Goal: Transaction & Acquisition: Obtain resource

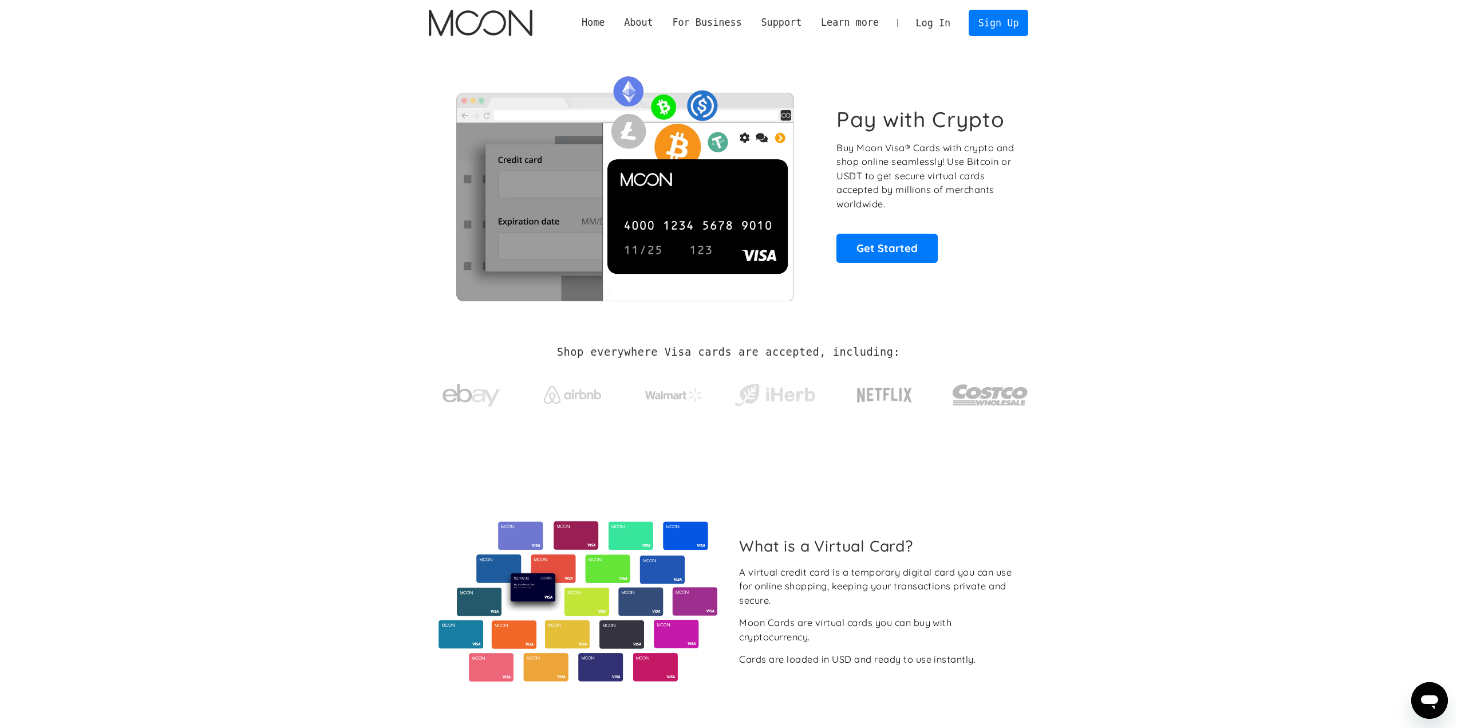
click at [935, 17] on link "Log In" at bounding box center [933, 22] width 54 height 25
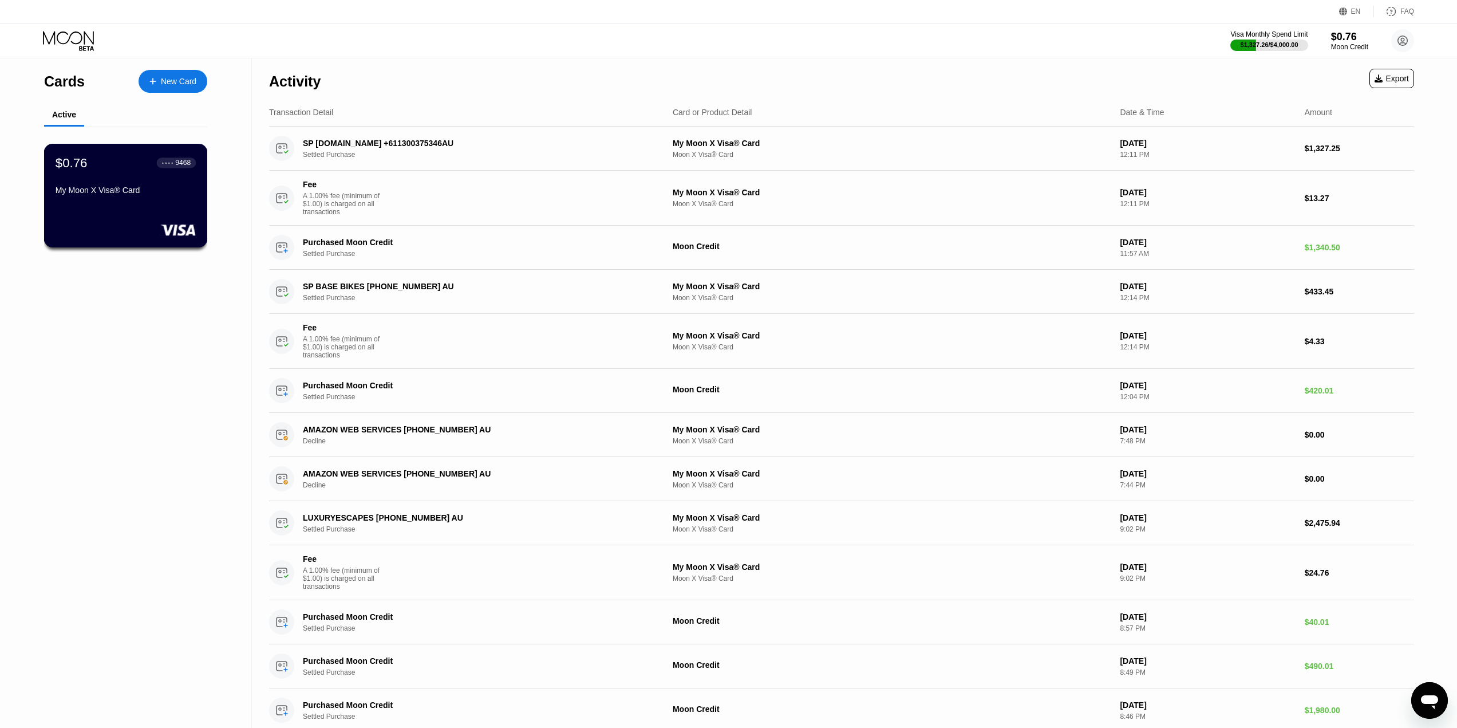
click at [167, 195] on div "My Moon X Visa® Card" at bounding box center [126, 189] width 140 height 9
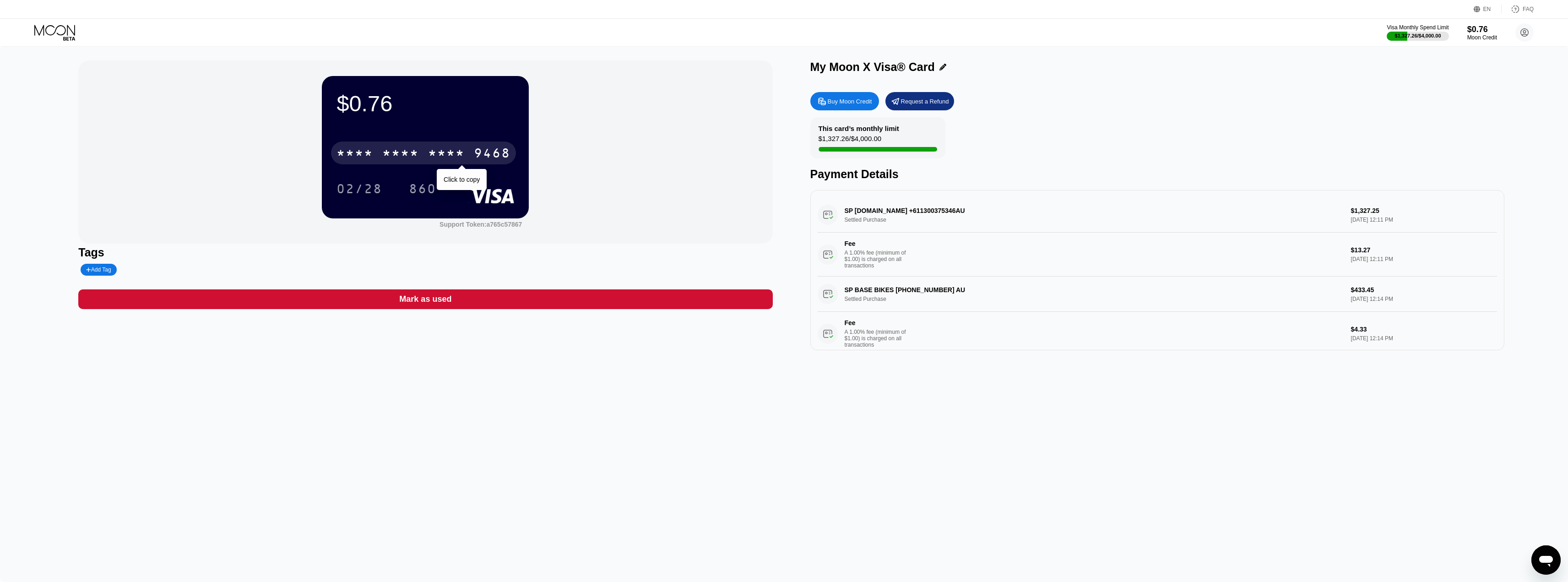
click at [405, 146] on div "* * * * * * * * * * * * 9468" at bounding box center [423, 153] width 185 height 23
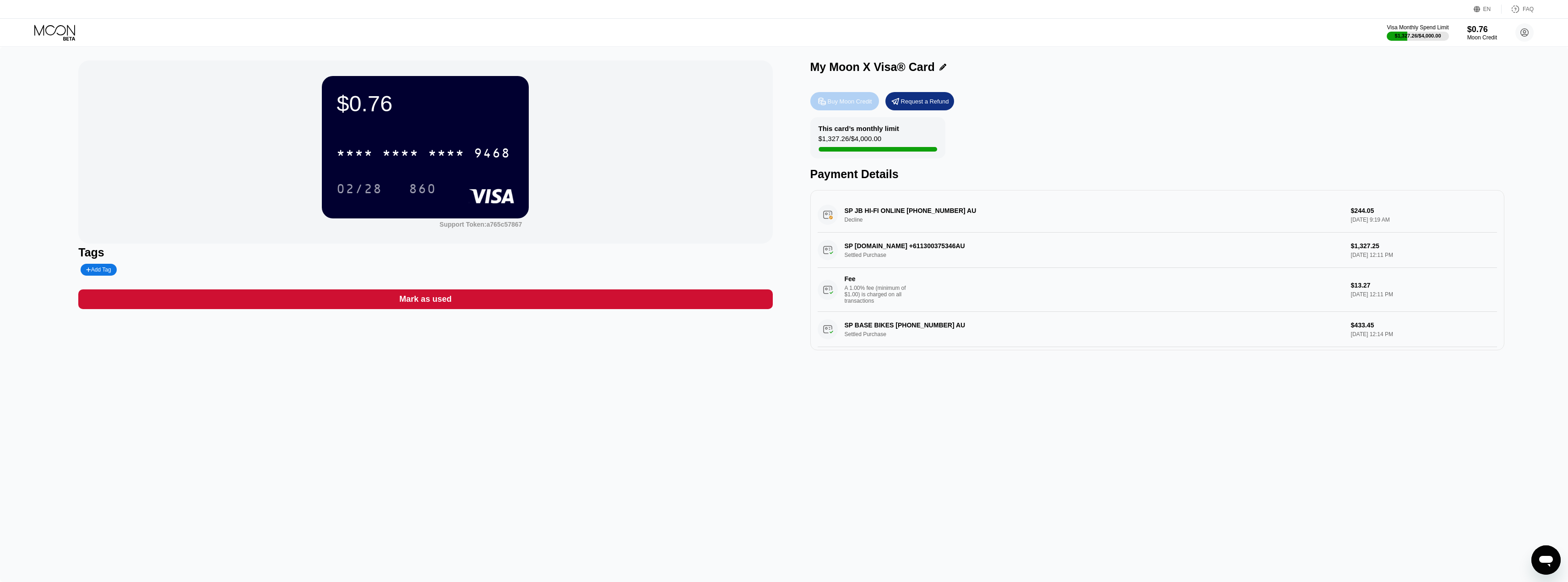
click at [844, 102] on div "Buy Moon Credit" at bounding box center [850, 102] width 45 height 8
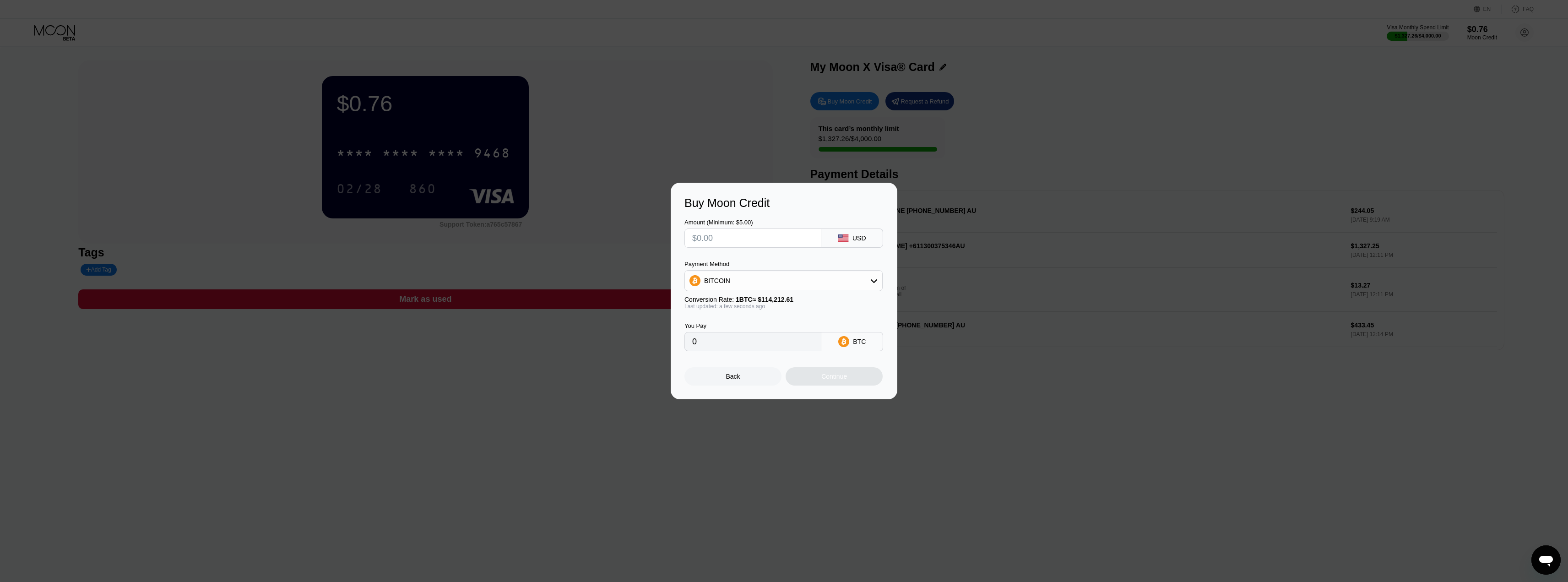
click at [736, 241] on input "text" at bounding box center [753, 237] width 122 height 18
type input "$2"
type input "0.00001752"
type input "$24"
type input "0.00021014"
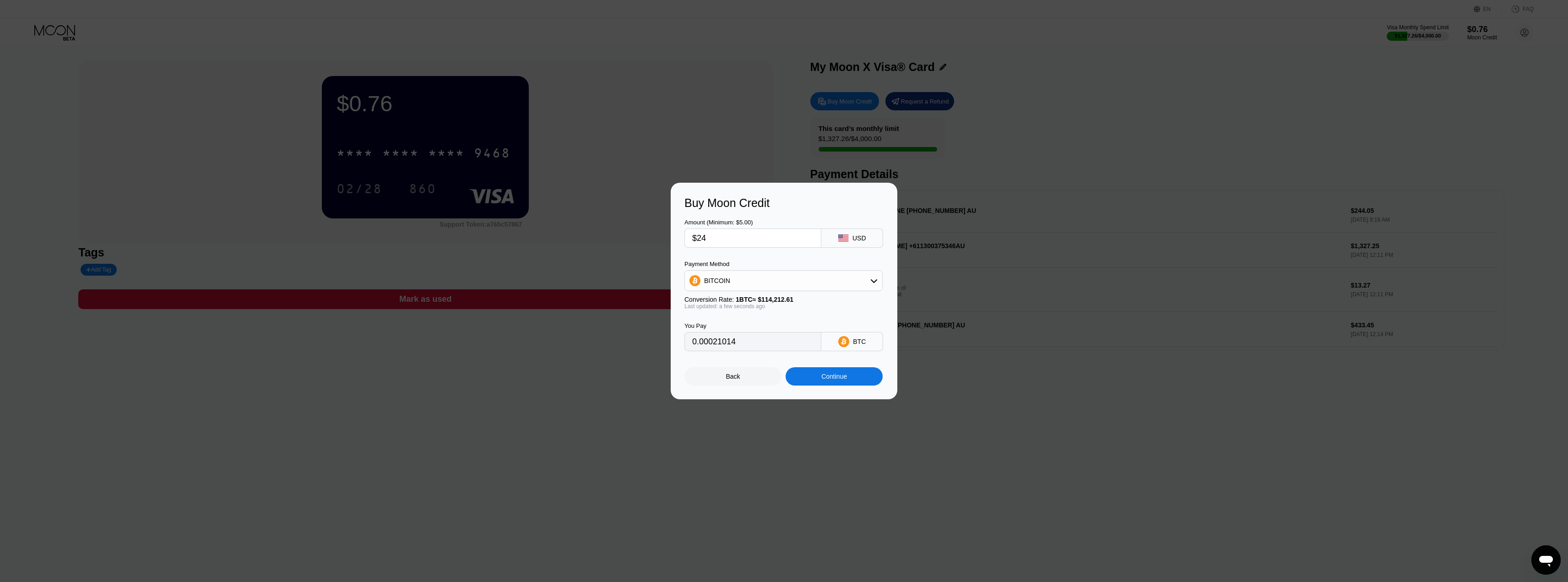
type input "$247"
type input "0.00216264"
type input "$247"
click at [749, 274] on div "BITCOIN" at bounding box center [783, 280] width 197 height 18
click at [740, 343] on span "USDC on Polygon" at bounding box center [732, 345] width 52 height 7
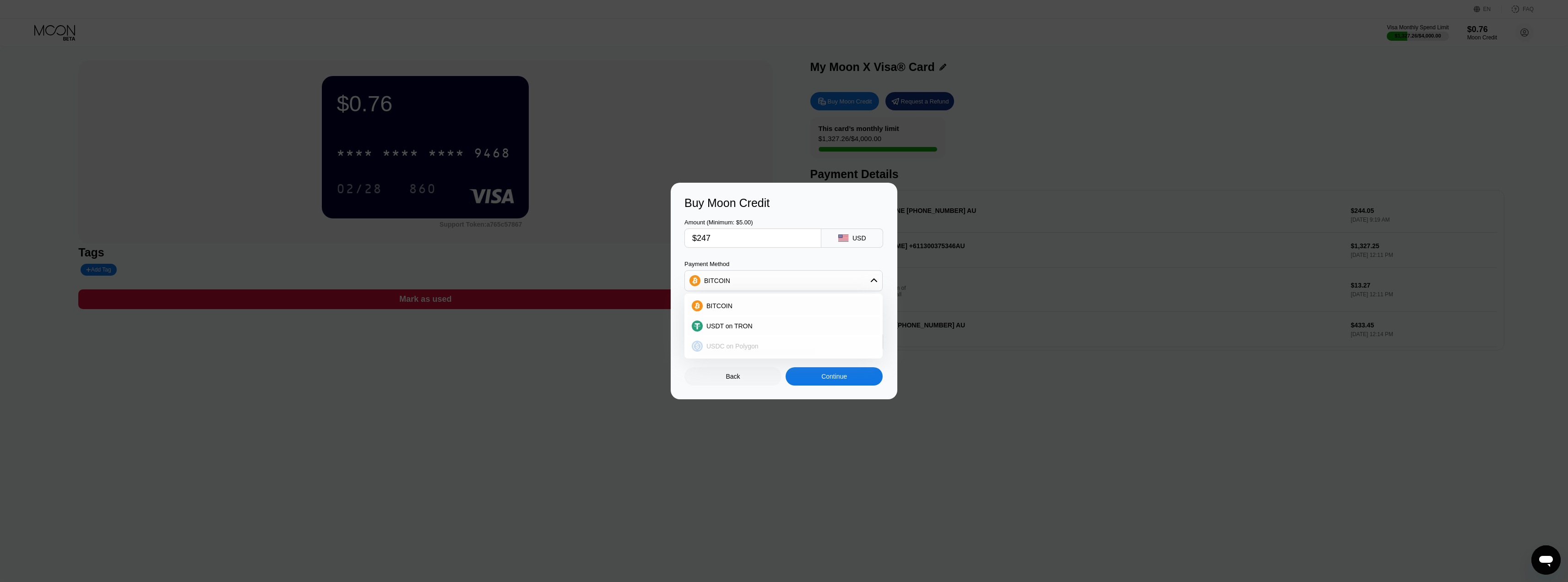
type input "247.00000000"
click at [846, 380] on div "Continue" at bounding box center [834, 376] width 26 height 7
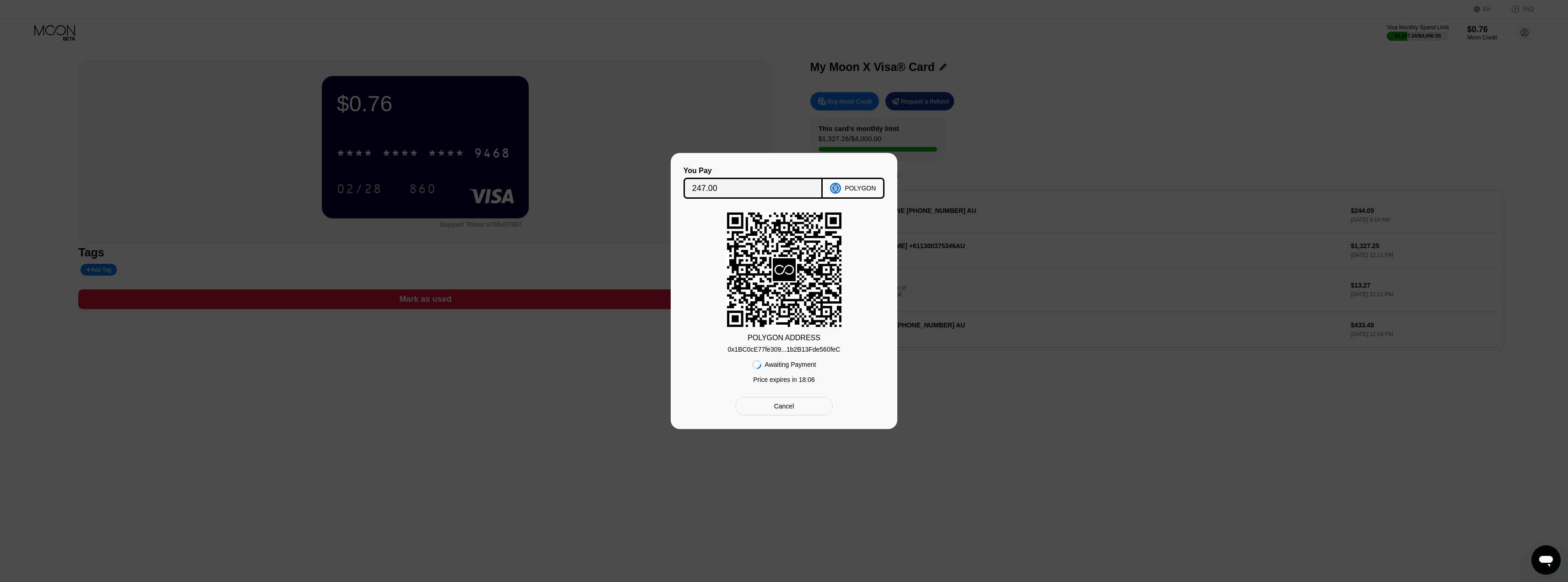
click at [760, 350] on div "0x1BC0cE77fe309...1b2B13Fde560feC" at bounding box center [784, 349] width 113 height 7
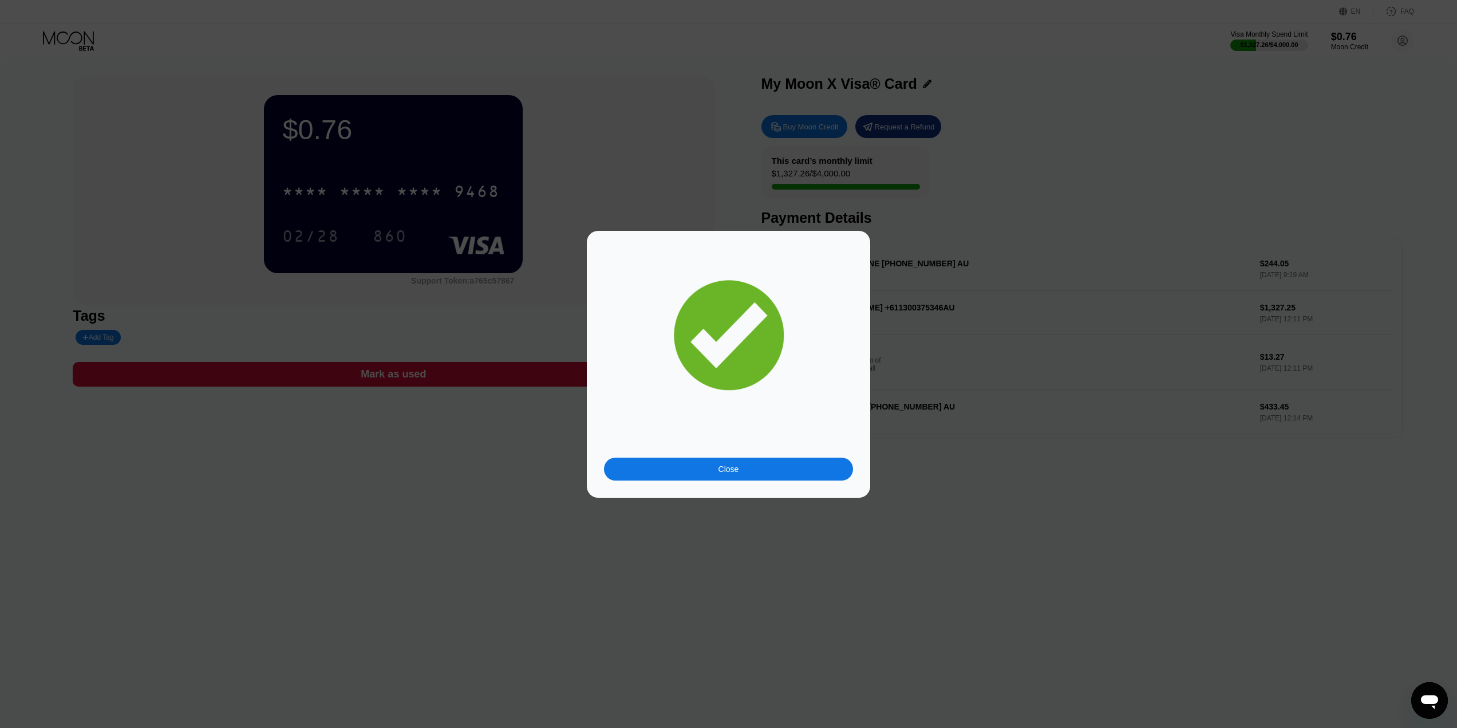
click at [702, 483] on div "Close" at bounding box center [728, 364] width 283 height 267
click at [713, 475] on div "Close" at bounding box center [728, 468] width 249 height 23
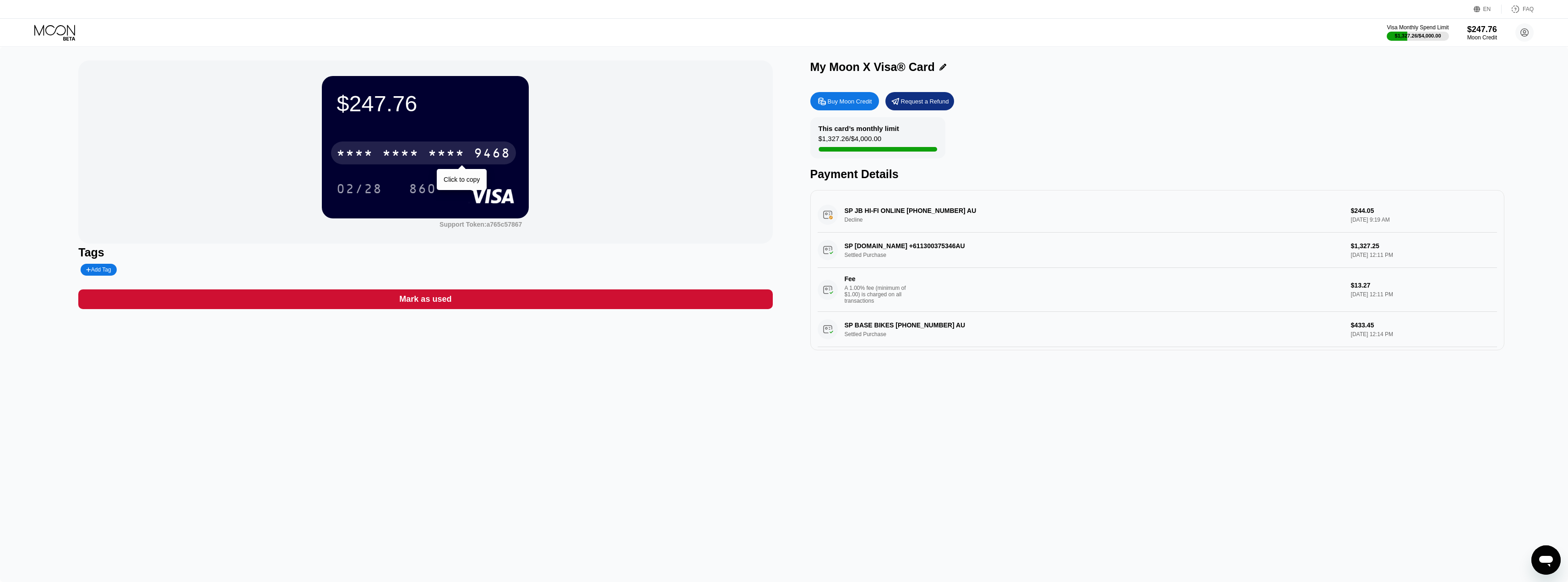
click at [389, 149] on div "* * * *" at bounding box center [401, 154] width 37 height 14
